Goal: Transaction & Acquisition: Book appointment/travel/reservation

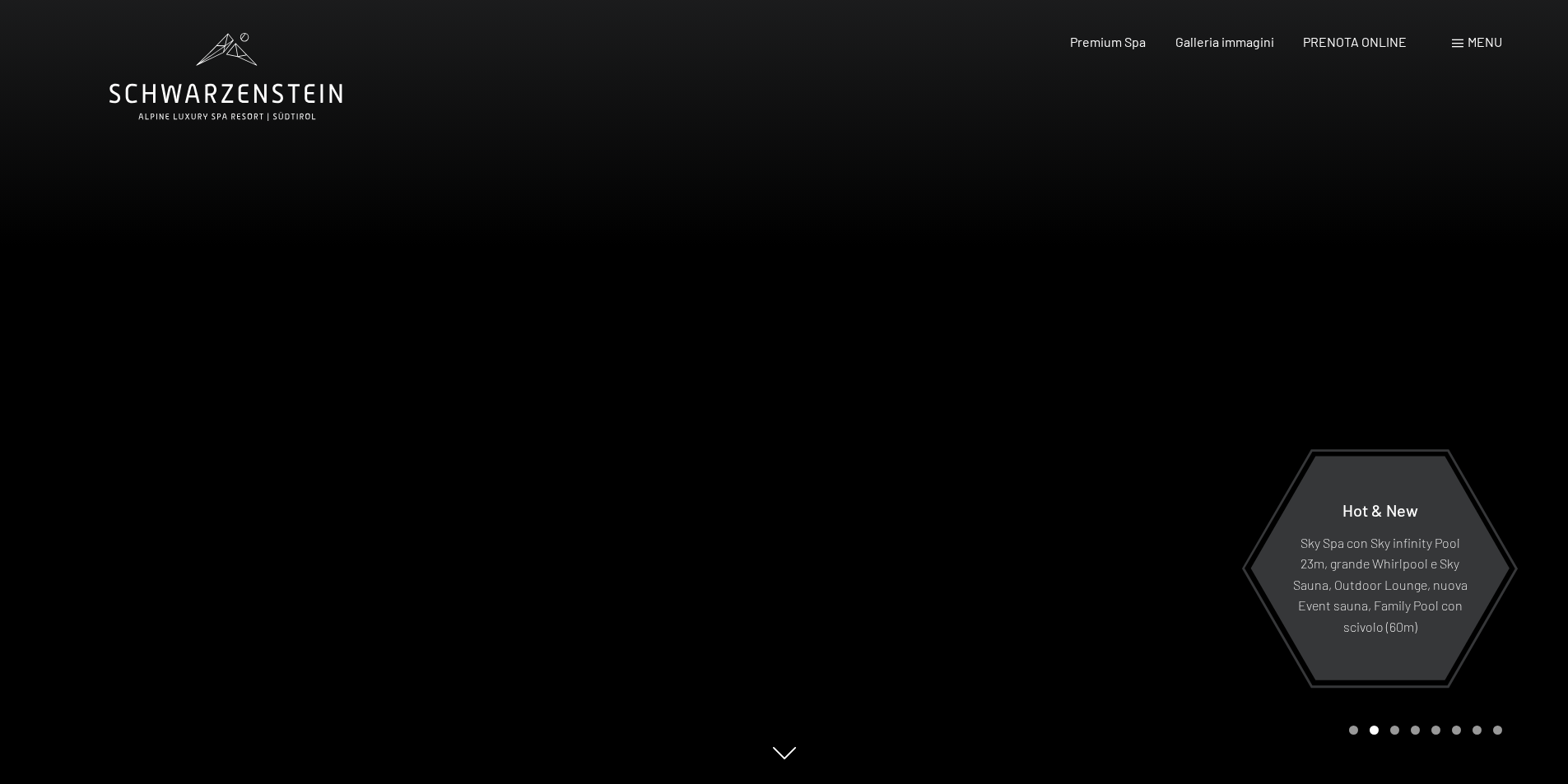
click at [1480, 38] on span "Menu" at bounding box center [1484, 41] width 34 height 16
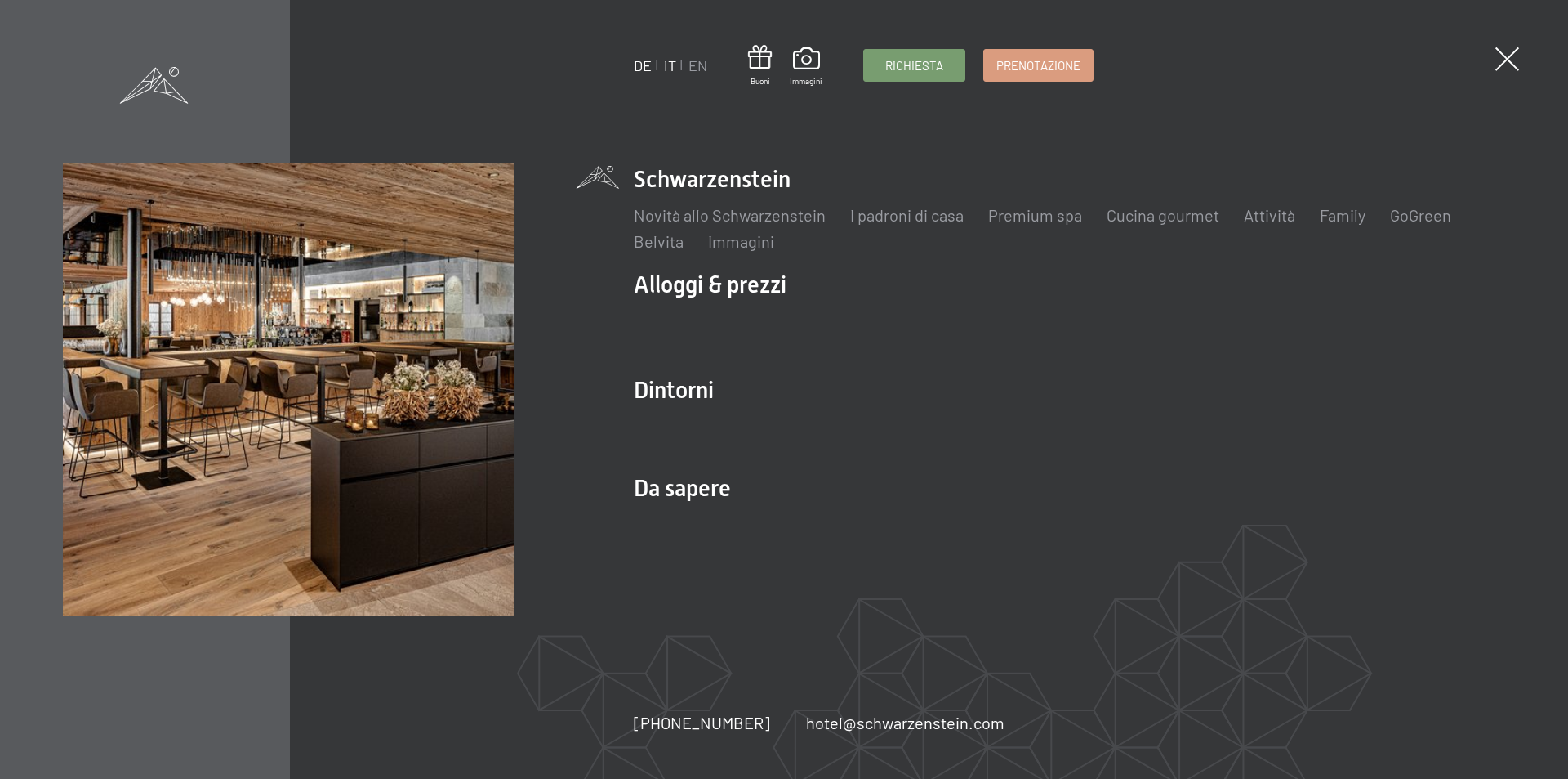
click at [636, 64] on link "DE" at bounding box center [643, 65] width 18 height 18
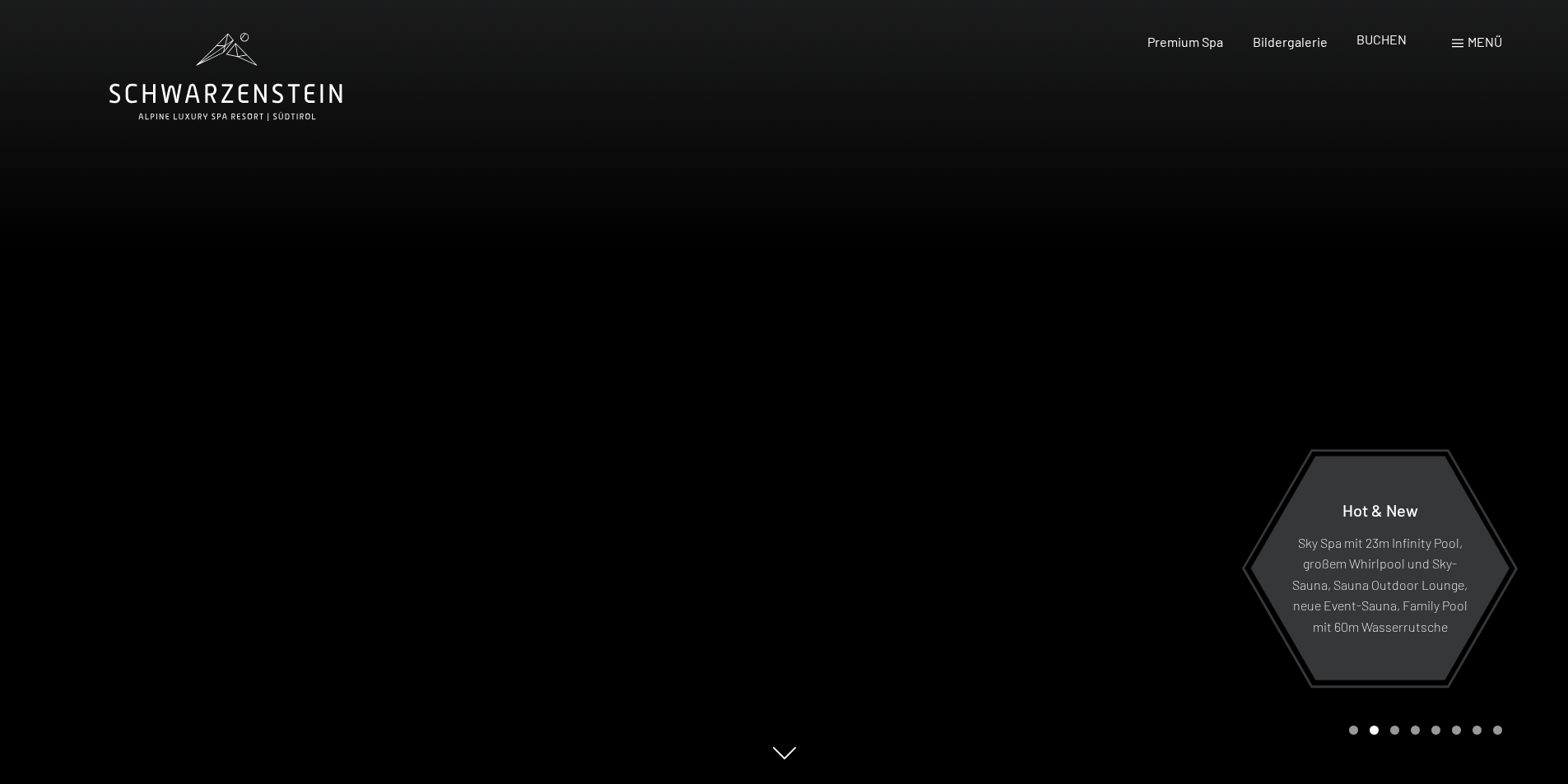
click at [1372, 46] on span "BUCHEN" at bounding box center [1380, 39] width 50 height 16
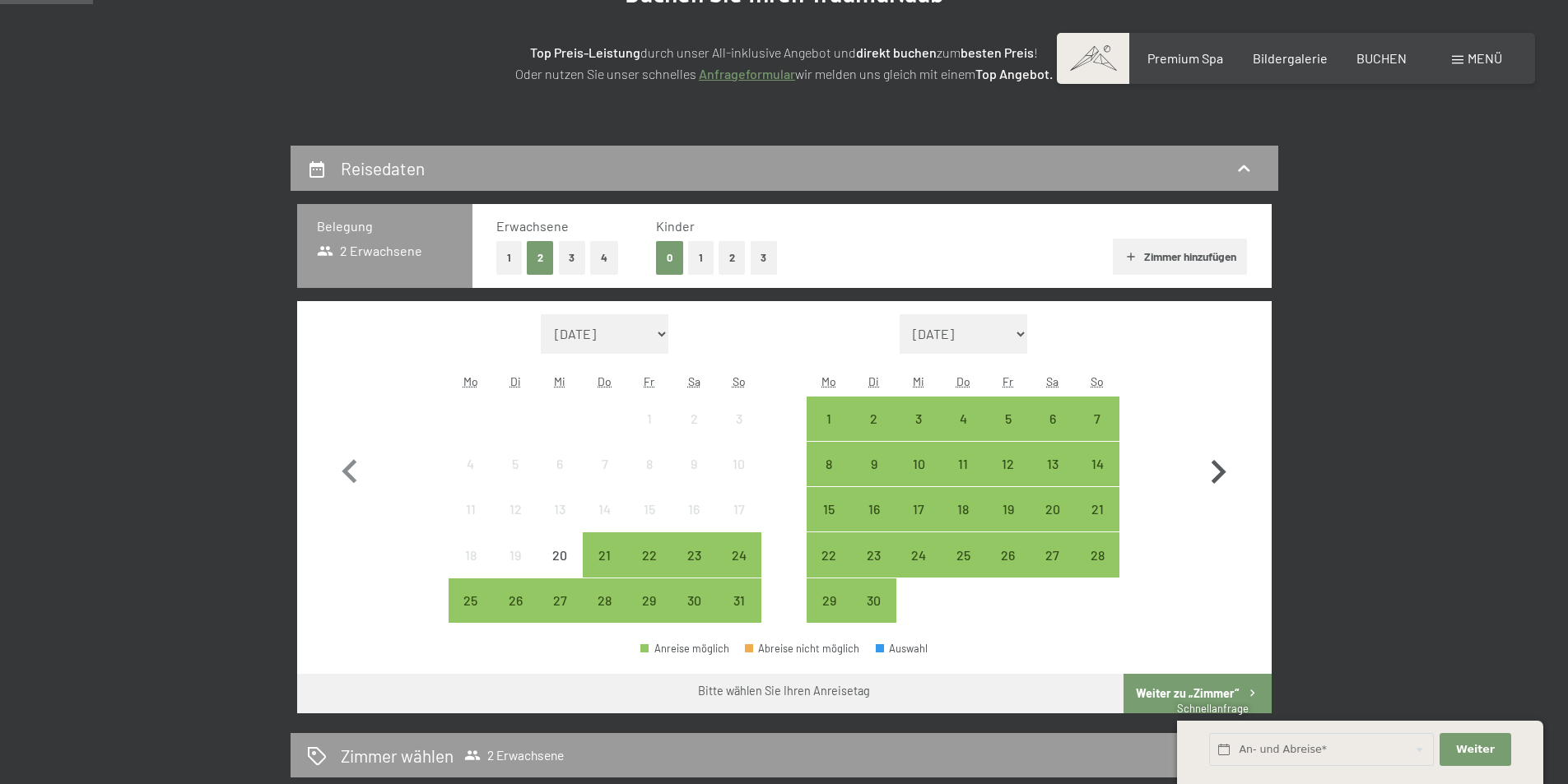
scroll to position [412, 0]
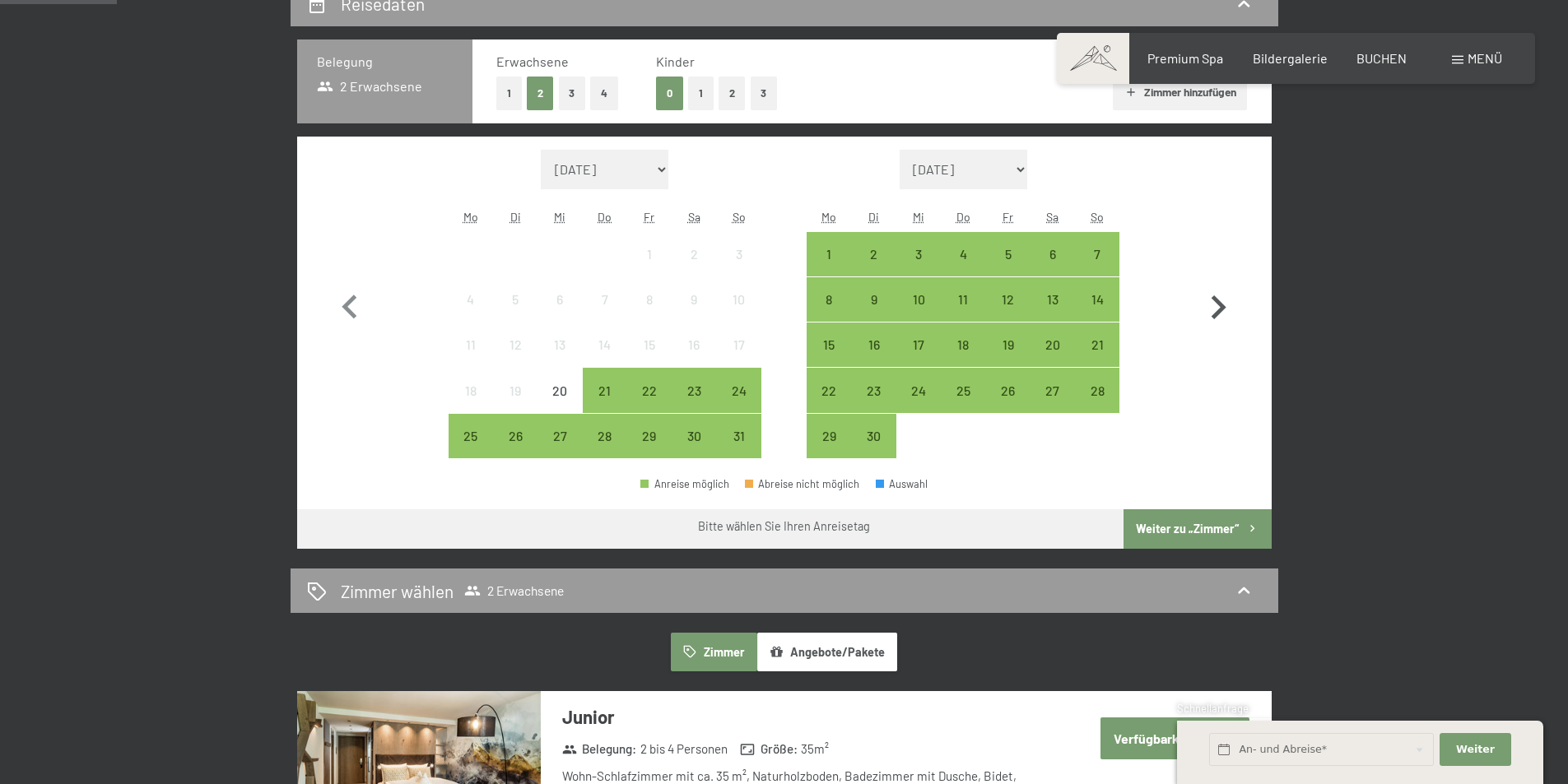
click at [1211, 304] on icon "button" at bounding box center [1218, 307] width 48 height 48
select select "2025-09-01"
select select "2025-10-01"
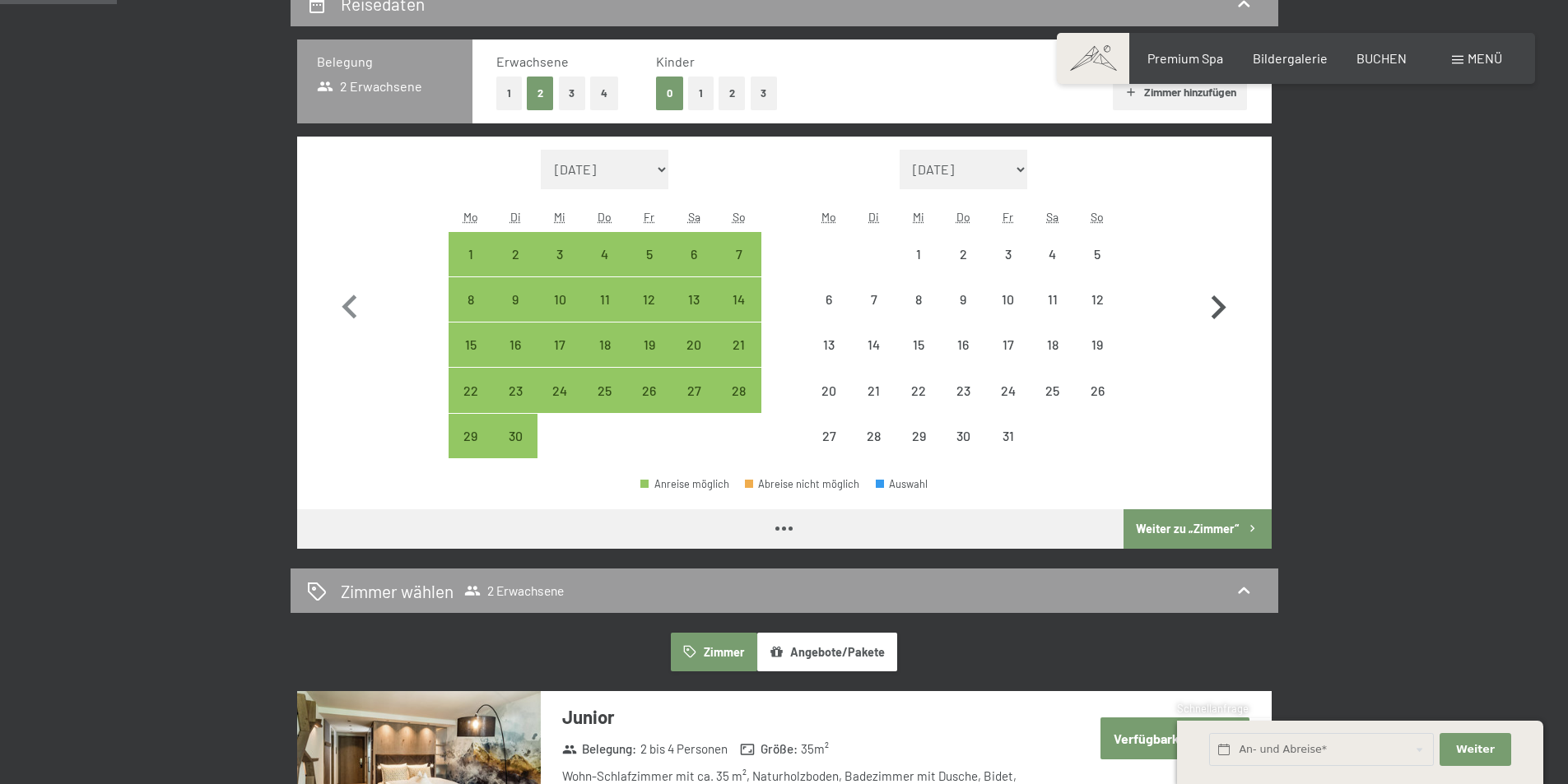
click at [1211, 304] on icon "button" at bounding box center [1218, 307] width 48 height 48
select select "2025-10-01"
select select "2025-11-01"
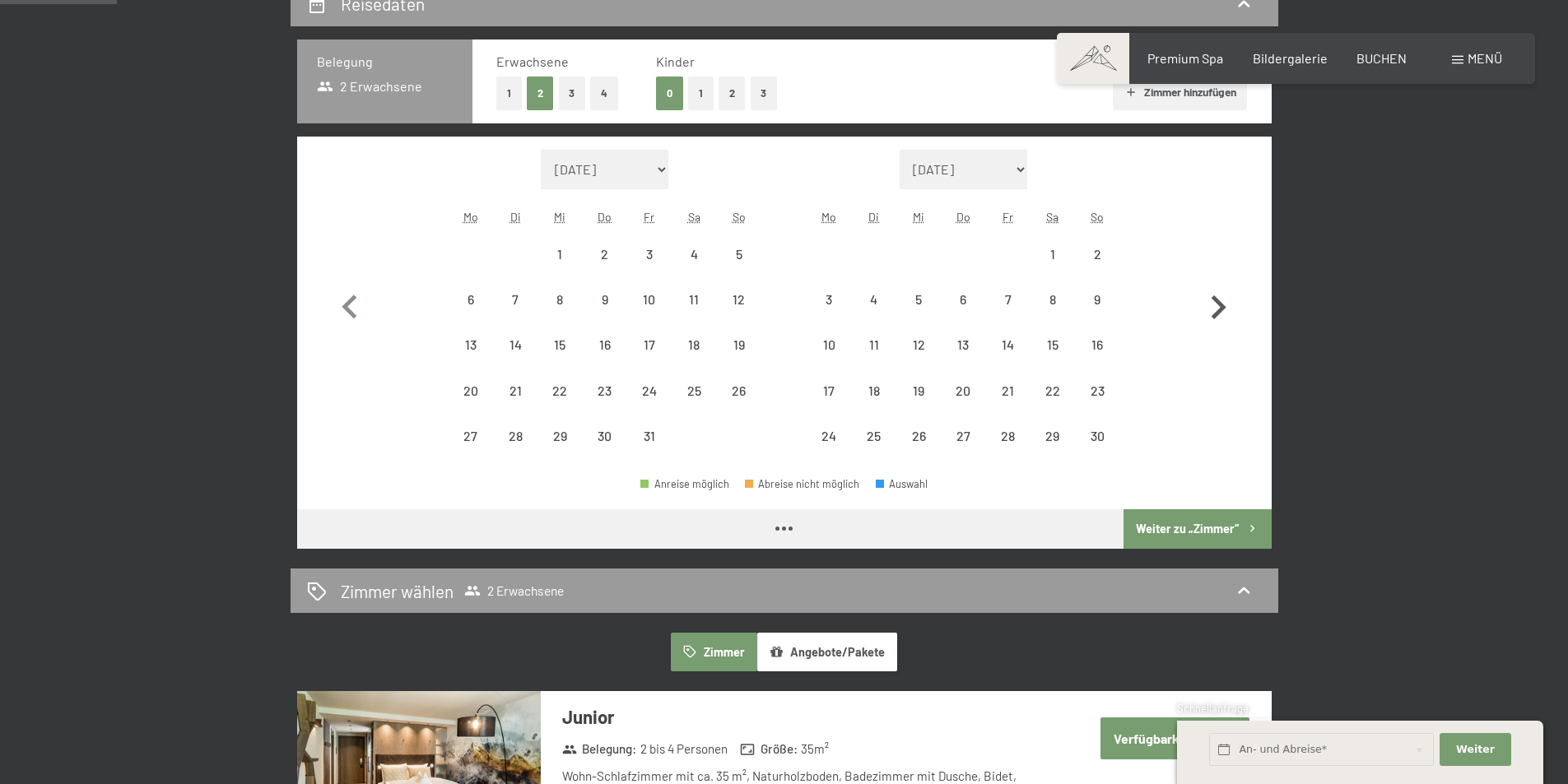
click at [1211, 304] on icon "button" at bounding box center [1218, 307] width 48 height 48
select select "2025-11-01"
select select "2025-12-01"
click at [1211, 304] on icon "button" at bounding box center [1218, 307] width 48 height 48
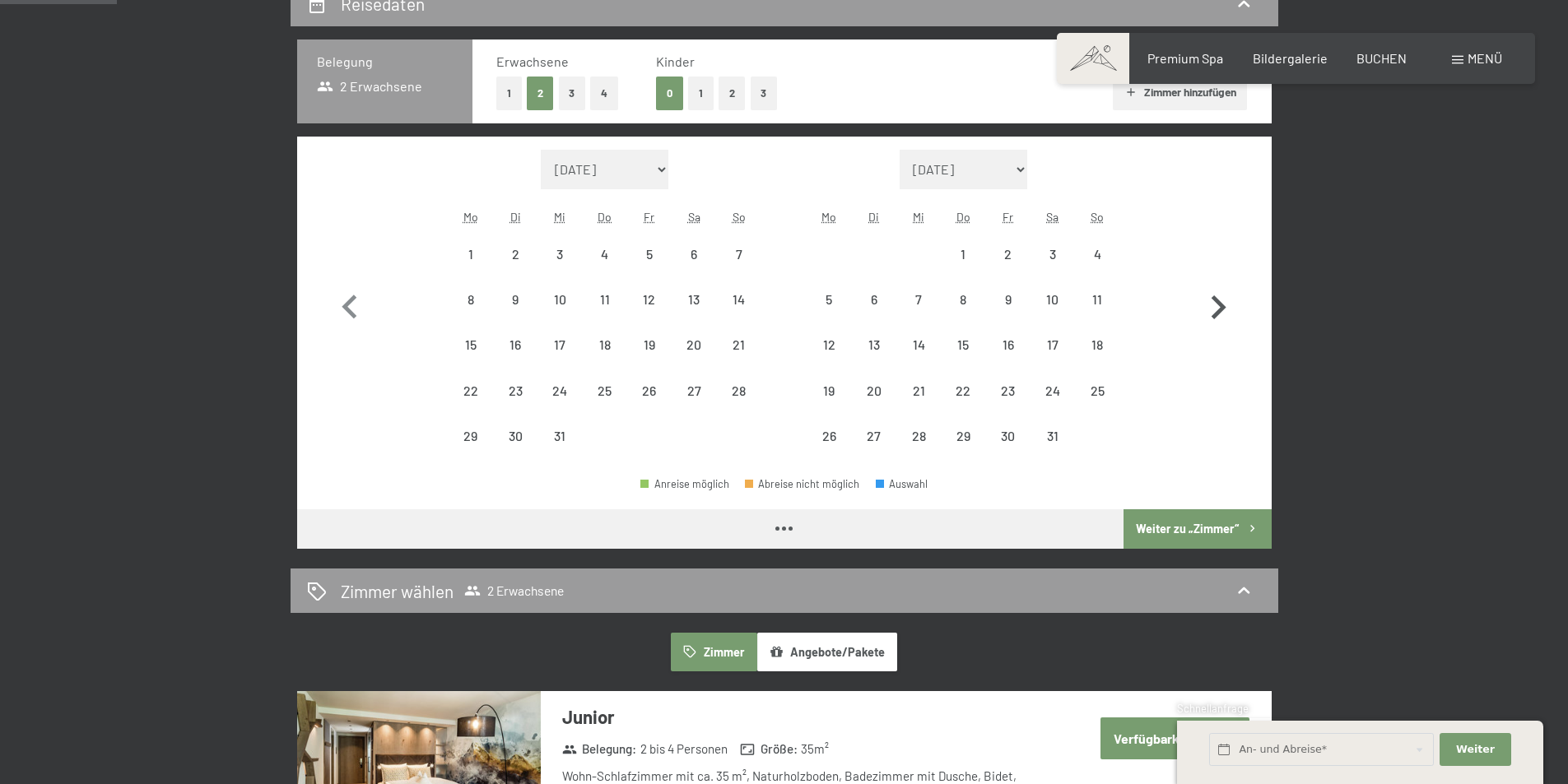
select select "2026-01-01"
select select "2026-02-01"
select select "2026-01-01"
select select "2026-02-01"
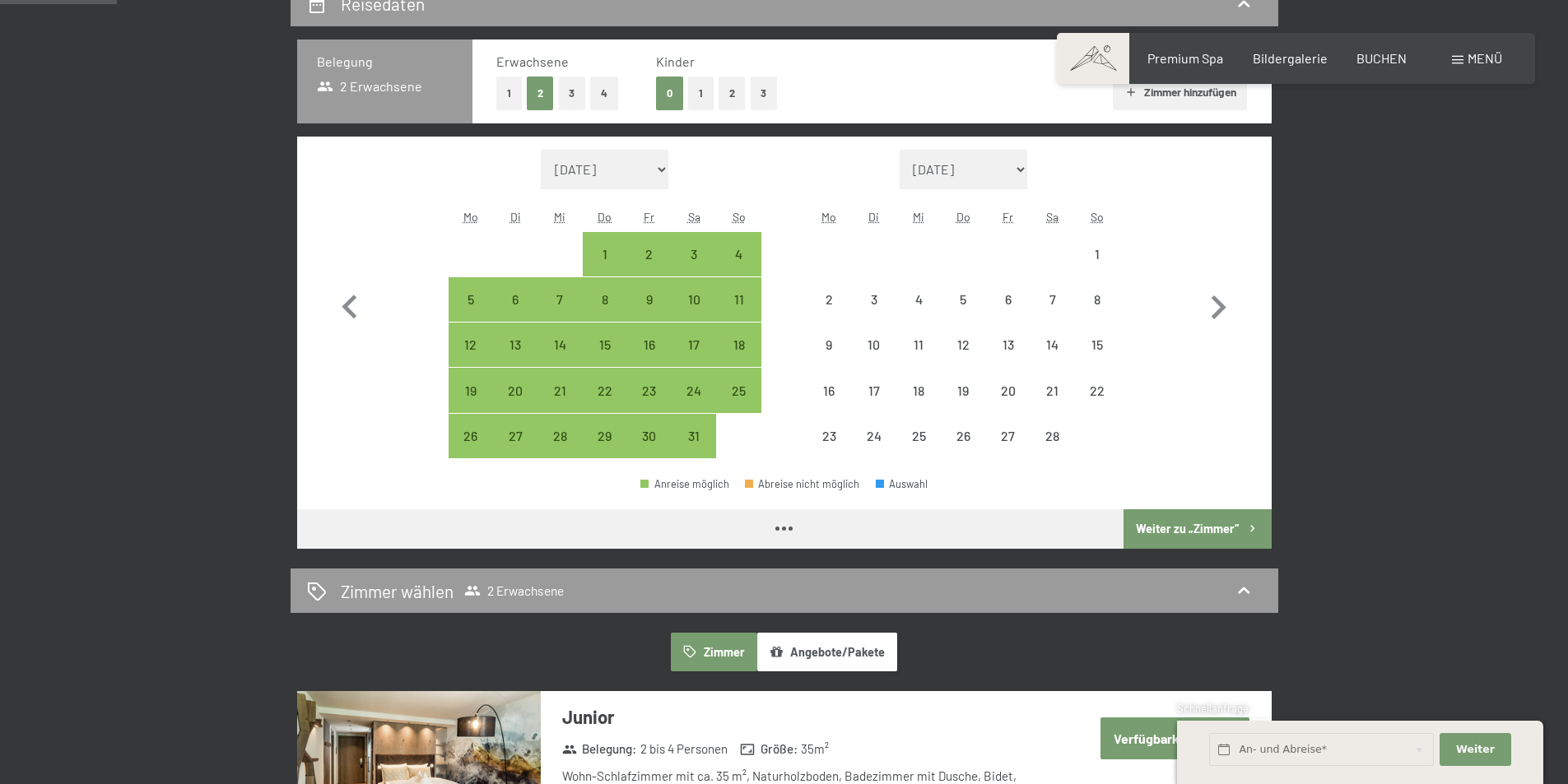
select select "2026-01-01"
select select "2026-02-01"
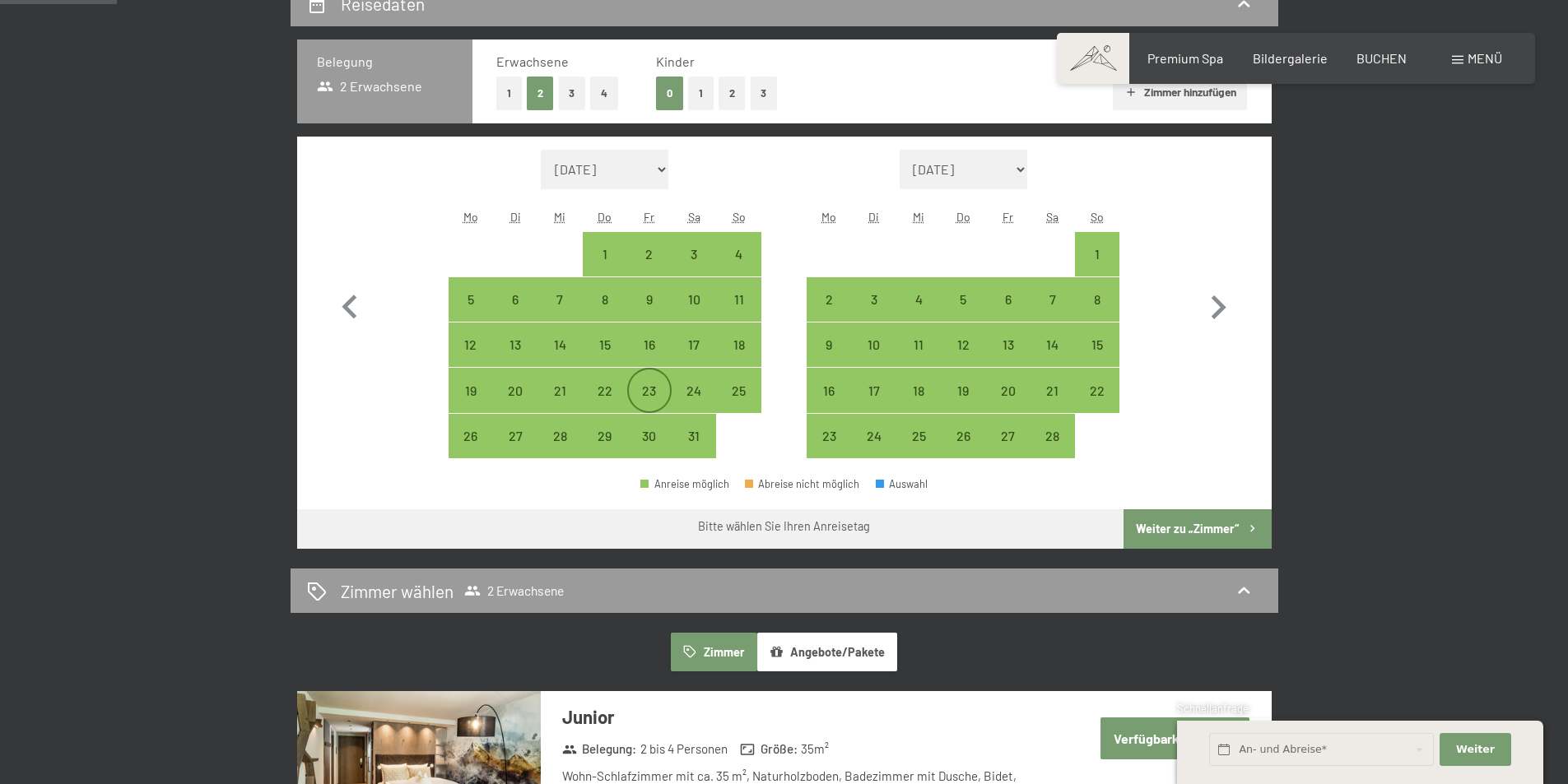
click at [641, 389] on div "23" at bounding box center [650, 405] width 41 height 41
select select "2026-01-01"
select select "2026-02-01"
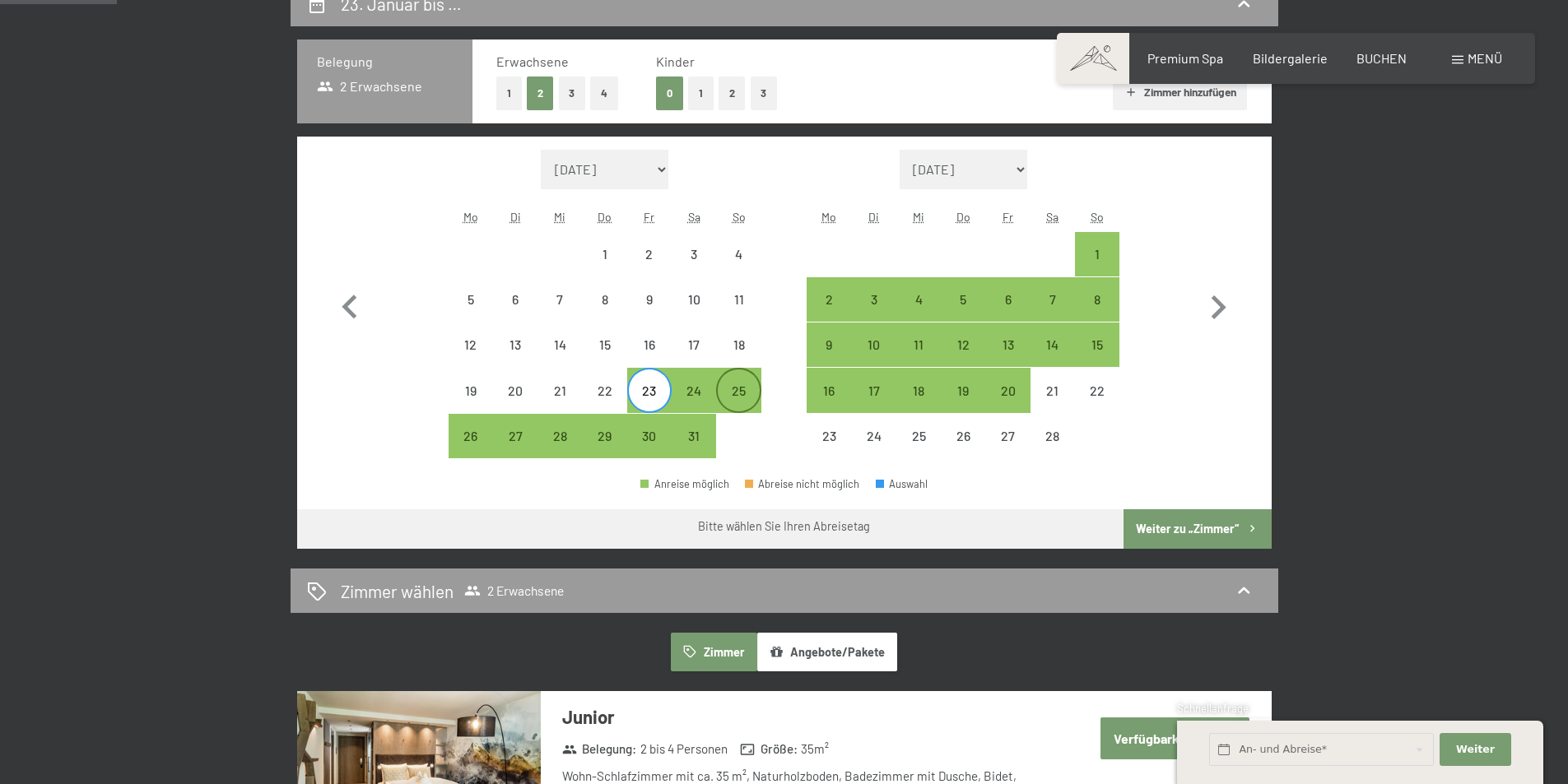
click at [733, 385] on div "25" at bounding box center [739, 405] width 41 height 41
select select "2026-01-01"
select select "2026-02-01"
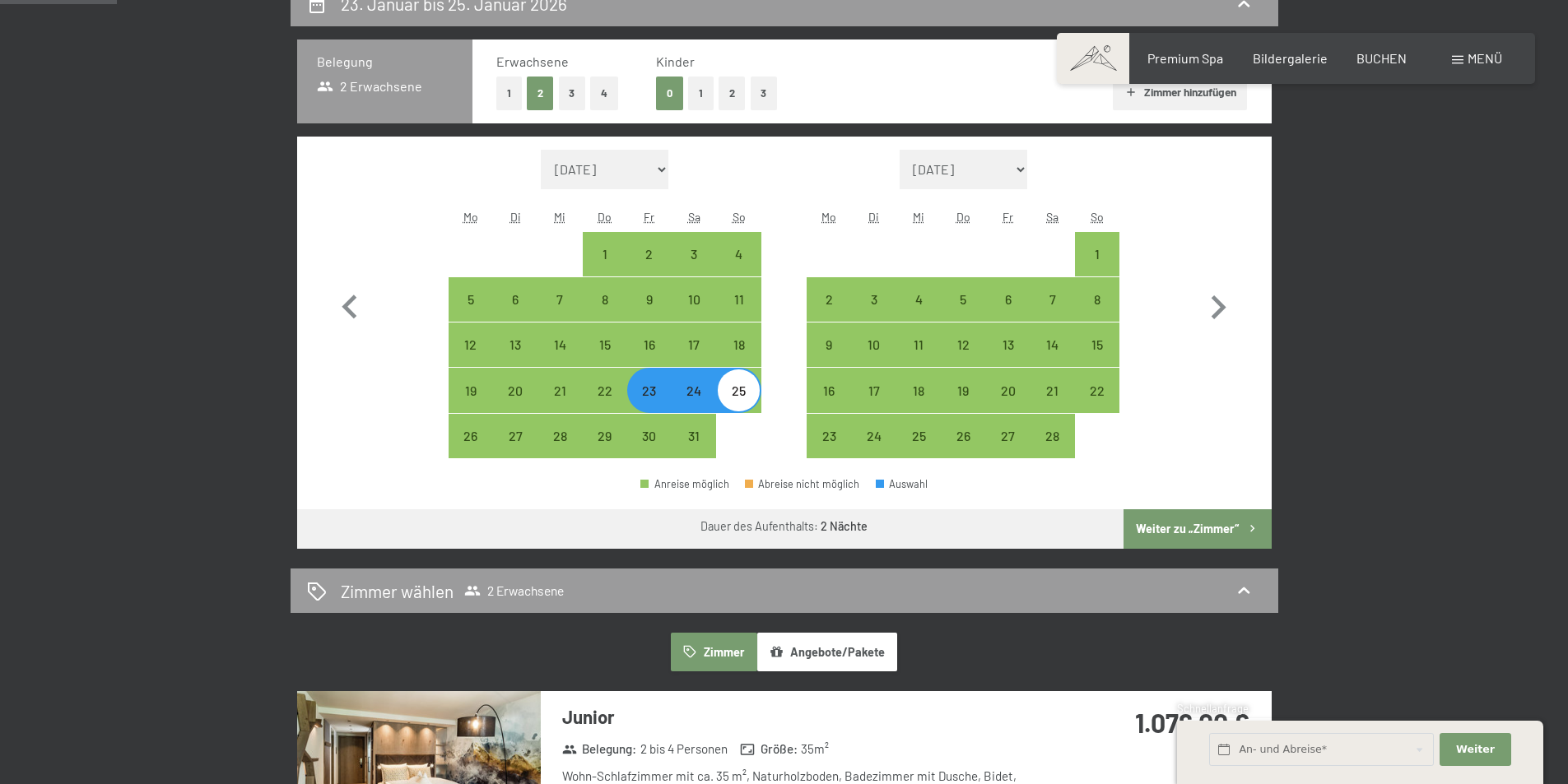
click at [1200, 521] on button "Weiter zu „Zimmer“" at bounding box center [1196, 529] width 148 height 39
select select "2026-01-01"
select select "2026-02-01"
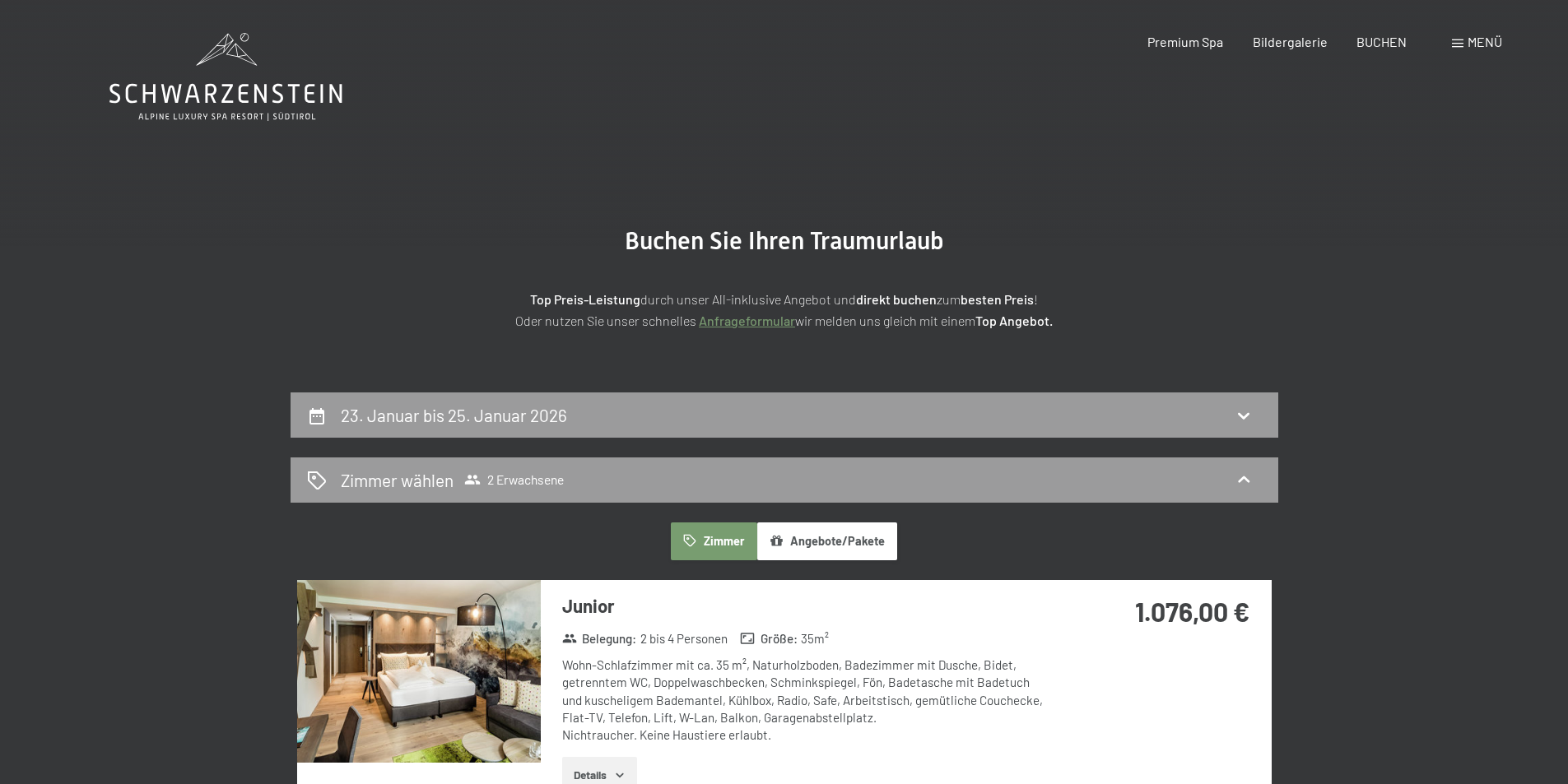
scroll to position [246, 0]
